Goal: Transaction & Acquisition: Purchase product/service

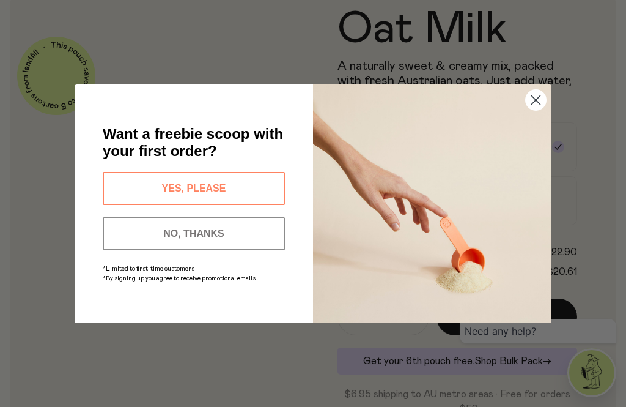
scroll to position [95, 0]
click at [537, 109] on circle "Close dialog" at bounding box center [536, 99] width 20 height 20
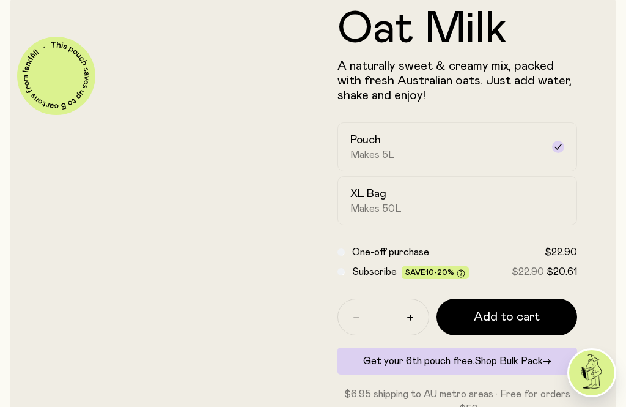
click at [467, 207] on div "XL Bag Makes 50L" at bounding box center [446, 201] width 192 height 28
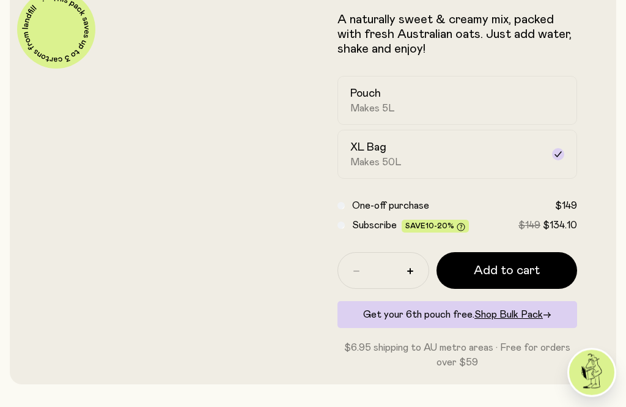
scroll to position [142, 0]
click at [523, 318] on span "Shop Bulk Pack" at bounding box center [509, 314] width 68 height 10
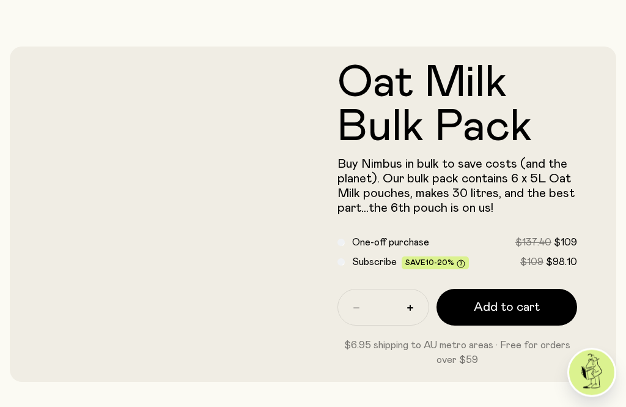
scroll to position [43, 0]
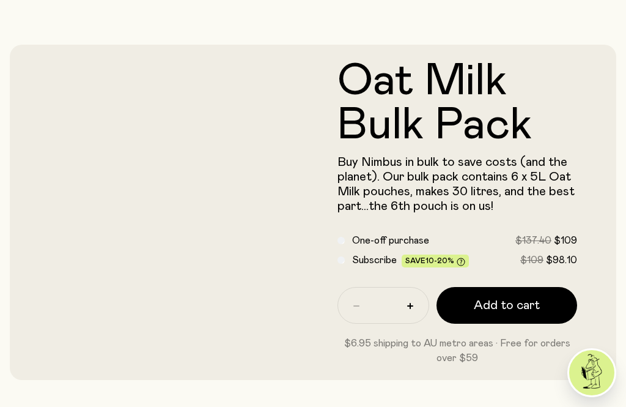
click at [103, 169] on img at bounding box center [168, 228] width 289 height 339
click at [234, 290] on img at bounding box center [168, 228] width 289 height 339
